Goal: Check status: Check status

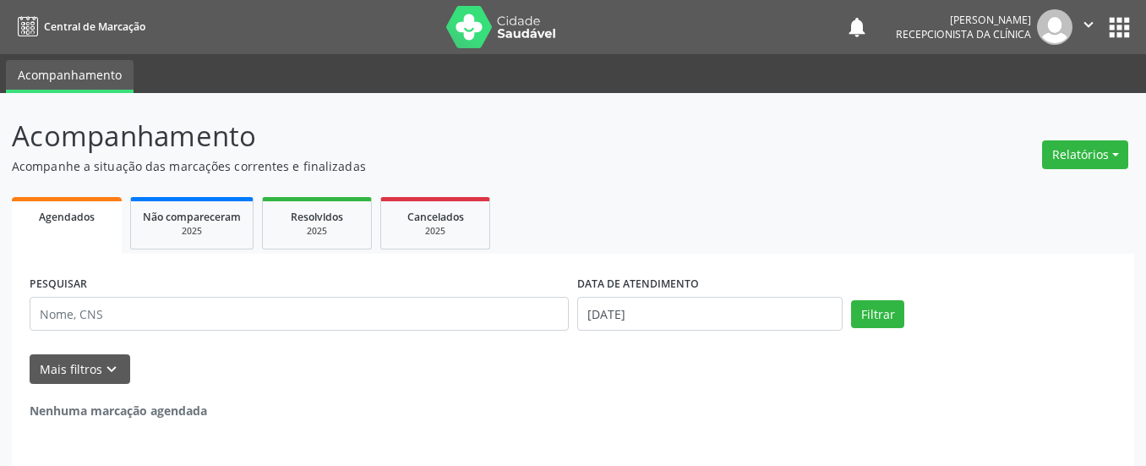
scroll to position [55, 0]
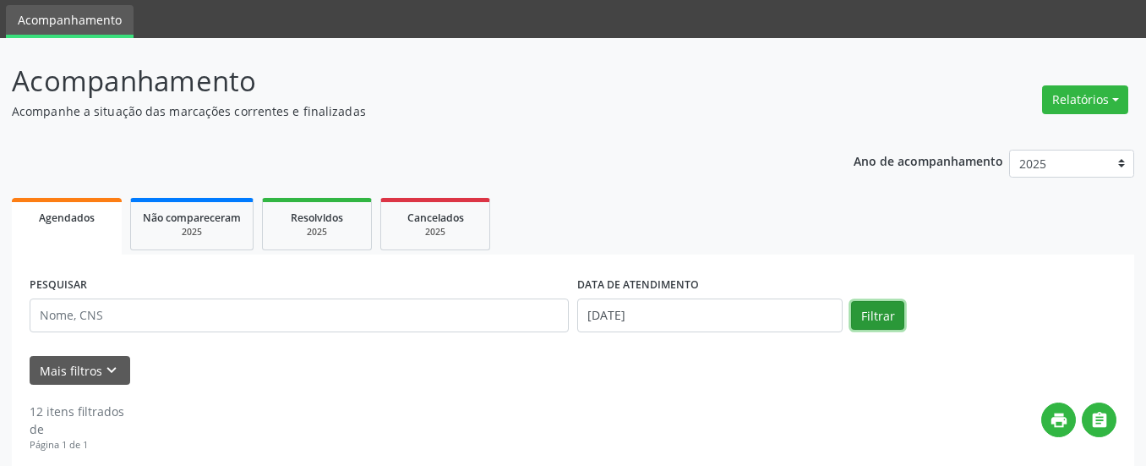
click at [884, 321] on button "Filtrar" at bounding box center [877, 315] width 53 height 29
click at [225, 217] on span "Não compareceram" at bounding box center [192, 217] width 98 height 14
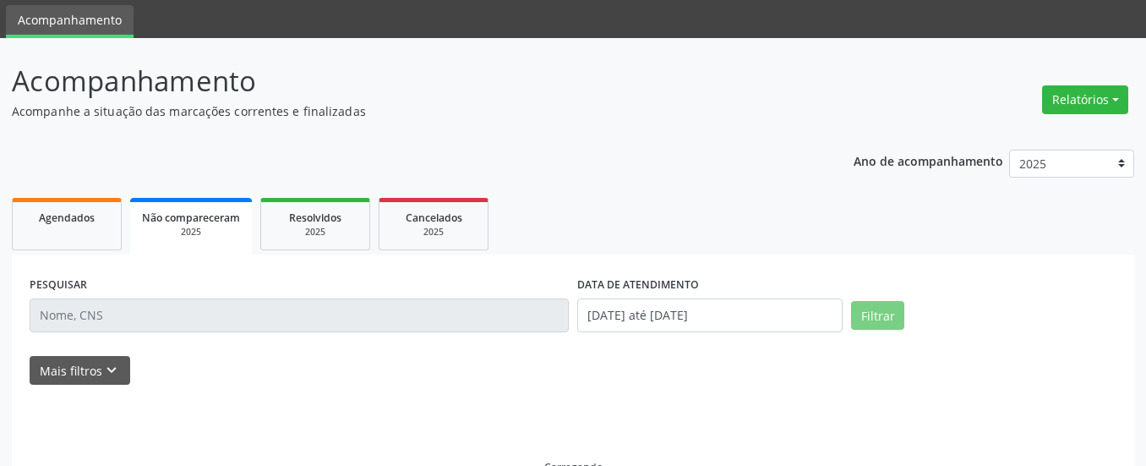
click at [225, 217] on span "Não compareceram" at bounding box center [191, 217] width 98 height 14
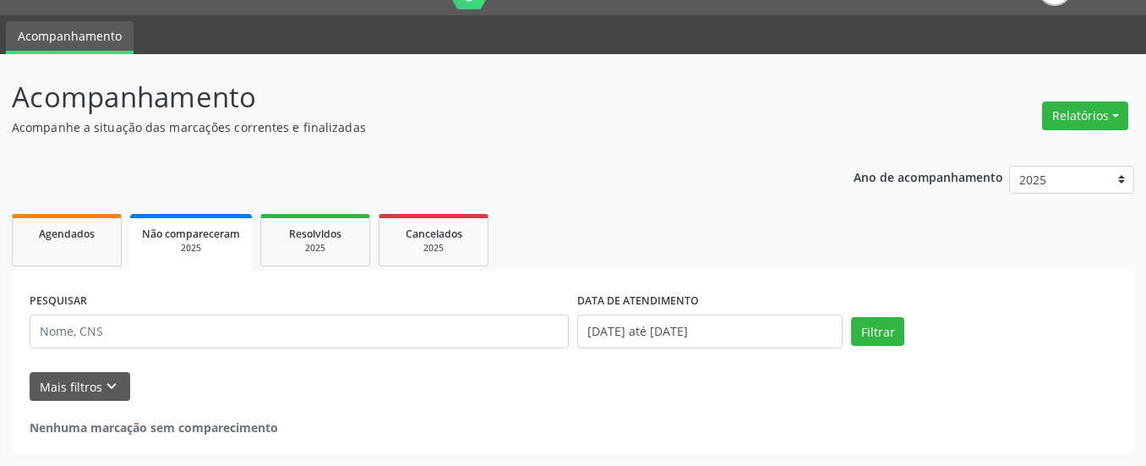
scroll to position [39, 0]
click at [193, 235] on span "Não compareceram" at bounding box center [191, 233] width 98 height 14
click at [862, 336] on button "Filtrar" at bounding box center [877, 331] width 53 height 29
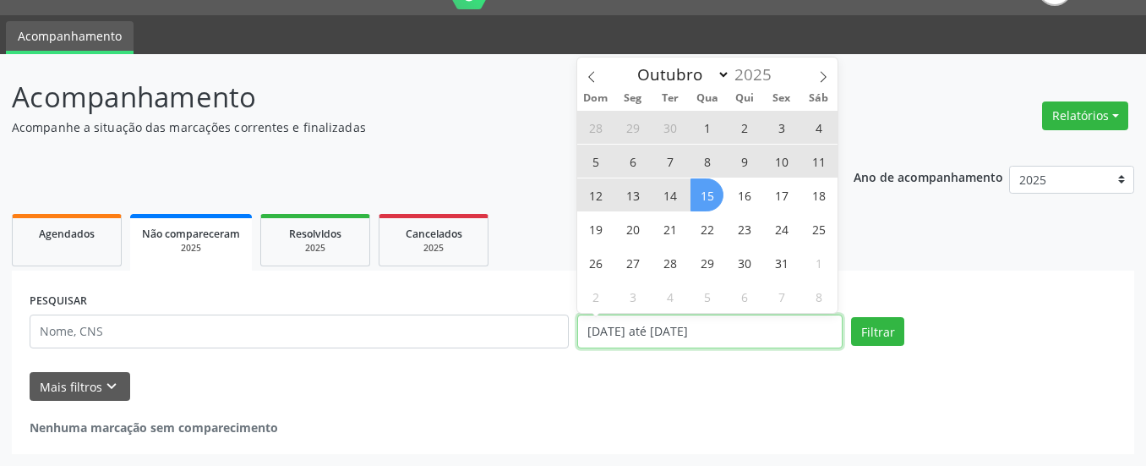
click at [621, 330] on input "[DATE] até [DATE]" at bounding box center [709, 331] width 265 height 34
click at [707, 200] on span "15" at bounding box center [706, 194] width 33 height 33
type input "[DATE]"
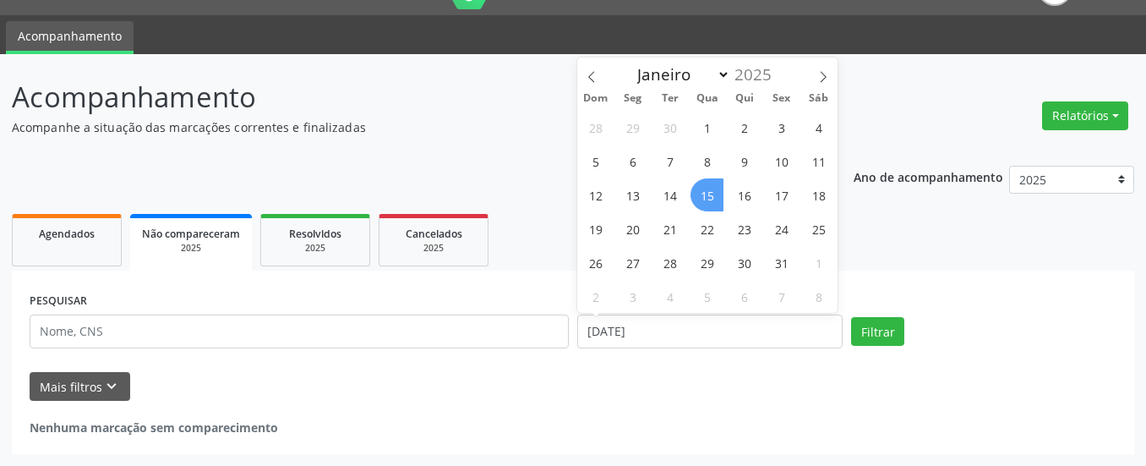
click at [703, 197] on span "15" at bounding box center [706, 194] width 33 height 33
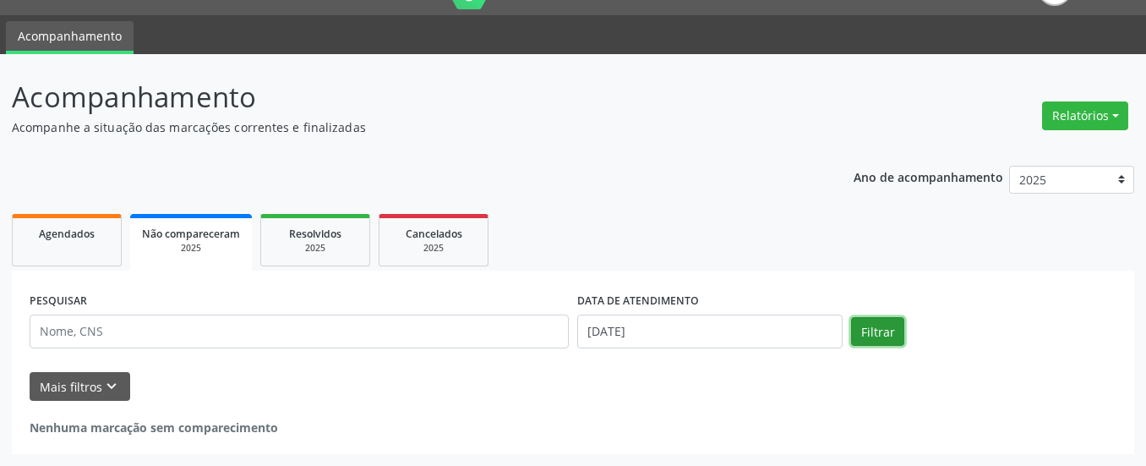
click at [876, 335] on button "Filtrar" at bounding box center [877, 331] width 53 height 29
click at [233, 229] on span "Não compareceram" at bounding box center [191, 233] width 98 height 14
click at [173, 244] on div "2025" at bounding box center [191, 248] width 98 height 13
click at [891, 338] on button "Filtrar" at bounding box center [877, 331] width 53 height 29
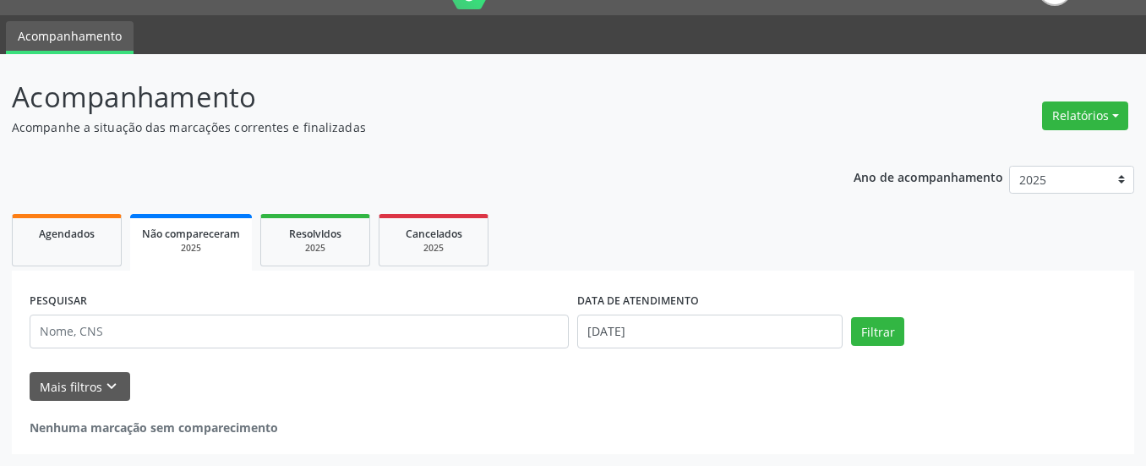
click at [298, 395] on div "Mais filtros keyboard_arrow_down" at bounding box center [572, 387] width 1095 height 30
click at [53, 374] on button "Mais filtros keyboard_arrow_down" at bounding box center [80, 387] width 101 height 30
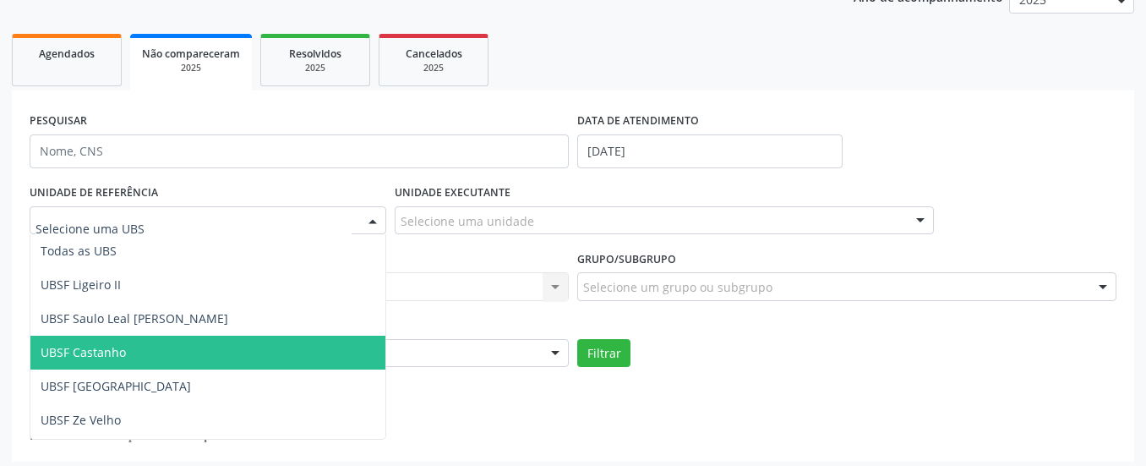
scroll to position [226, 0]
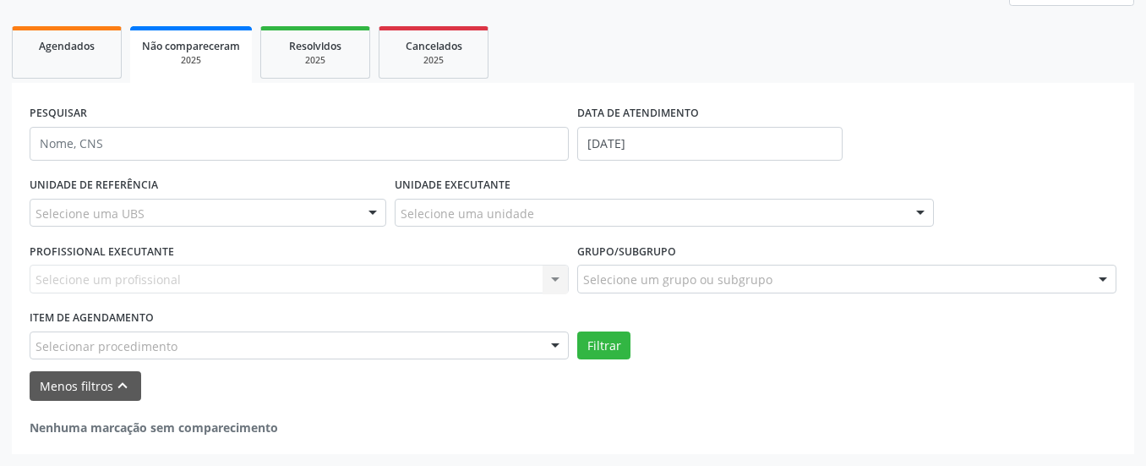
click at [180, 181] on div "UNIDADE DE REFERÊNCIA Selecione uma UBS Todas as UBS UBSF Ligeiro II UBSF Saulo…" at bounding box center [207, 205] width 365 height 66
click at [190, 270] on div "Selecione um profissional Nenhum resultado encontrado para: " " Não há nenhuma …" at bounding box center [299, 279] width 539 height 29
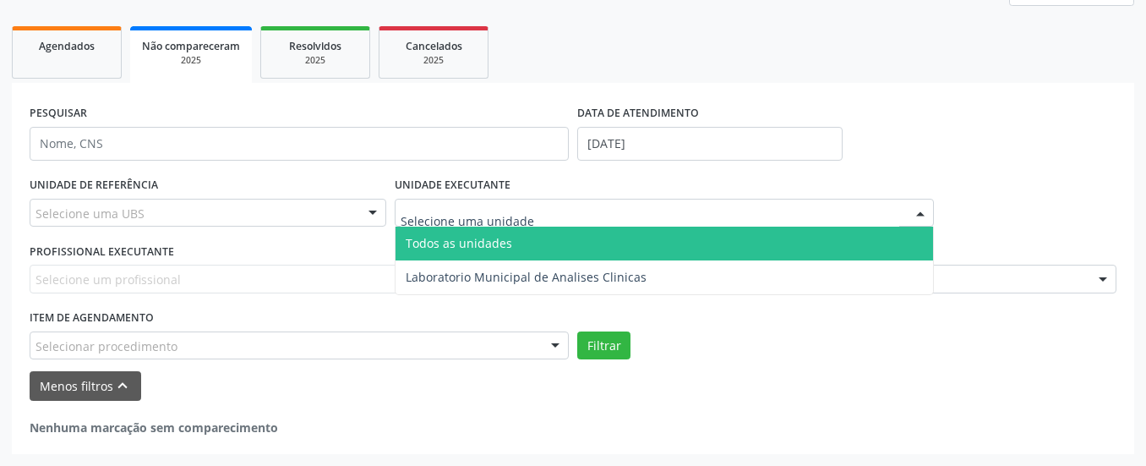
click at [449, 199] on div at bounding box center [664, 213] width 539 height 29
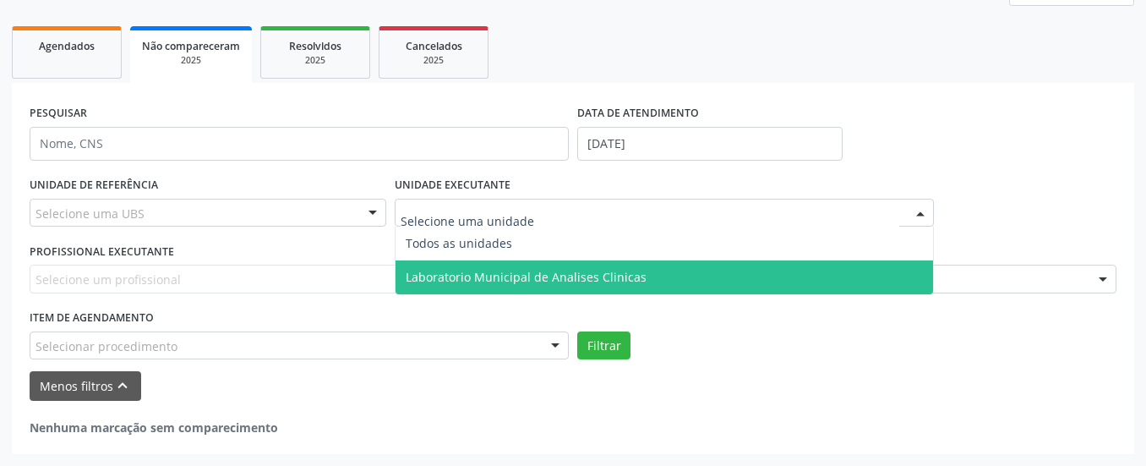
click at [524, 287] on span "Laboratorio Municipal de Analises Clinicas" at bounding box center [664, 277] width 537 height 34
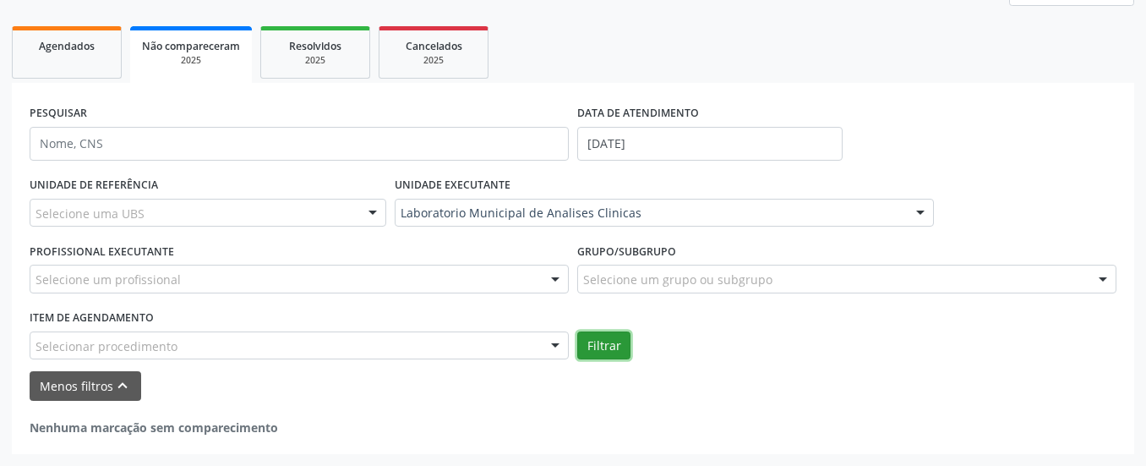
click at [600, 359] on button "Filtrar" at bounding box center [603, 345] width 53 height 29
click at [594, 352] on button "Filtrar" at bounding box center [603, 345] width 53 height 29
click at [594, 350] on button "Filtrar" at bounding box center [603, 345] width 53 height 29
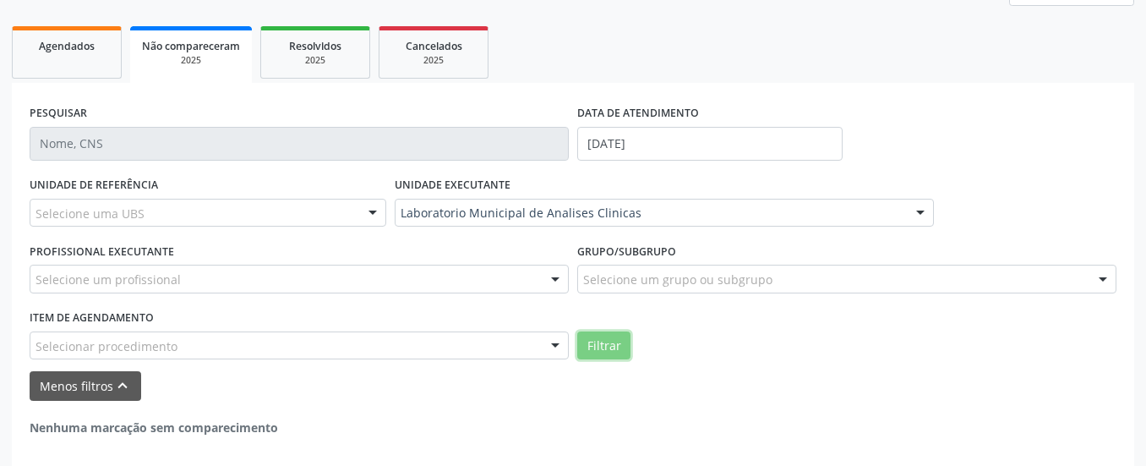
click at [594, 350] on button "Filtrar" at bounding box center [603, 345] width 53 height 29
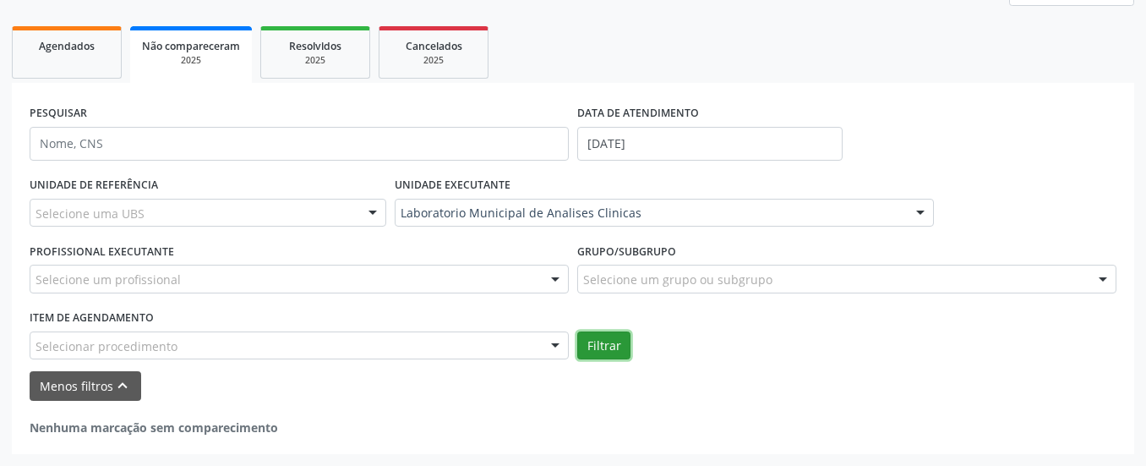
click at [594, 350] on button "Filtrar" at bounding box center [603, 345] width 53 height 29
click at [597, 341] on button "Filtrar" at bounding box center [603, 345] width 53 height 29
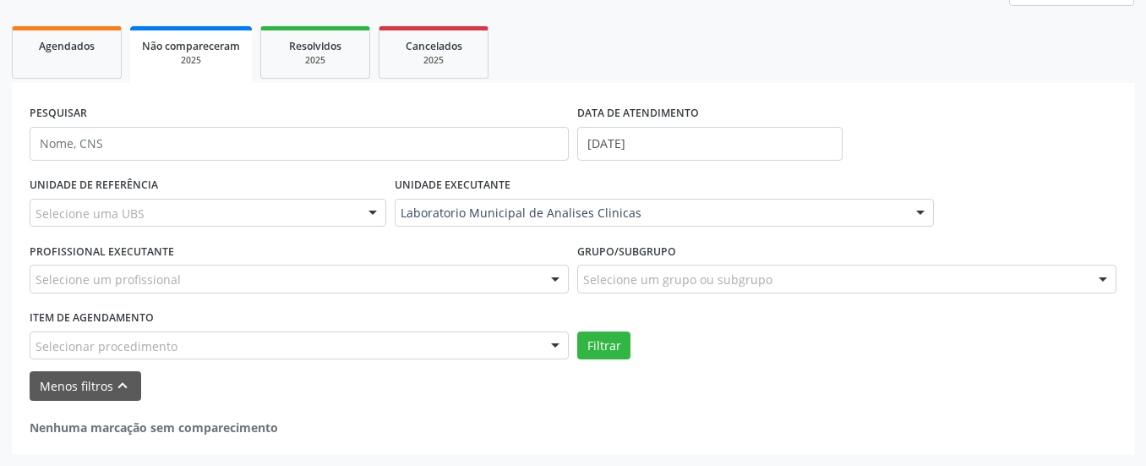
click at [895, 434] on div "Nenhuma marcação sem comparecimento" at bounding box center [573, 427] width 1087 height 18
click at [609, 346] on button "Filtrar" at bounding box center [603, 345] width 53 height 29
